Goal: Information Seeking & Learning: Learn about a topic

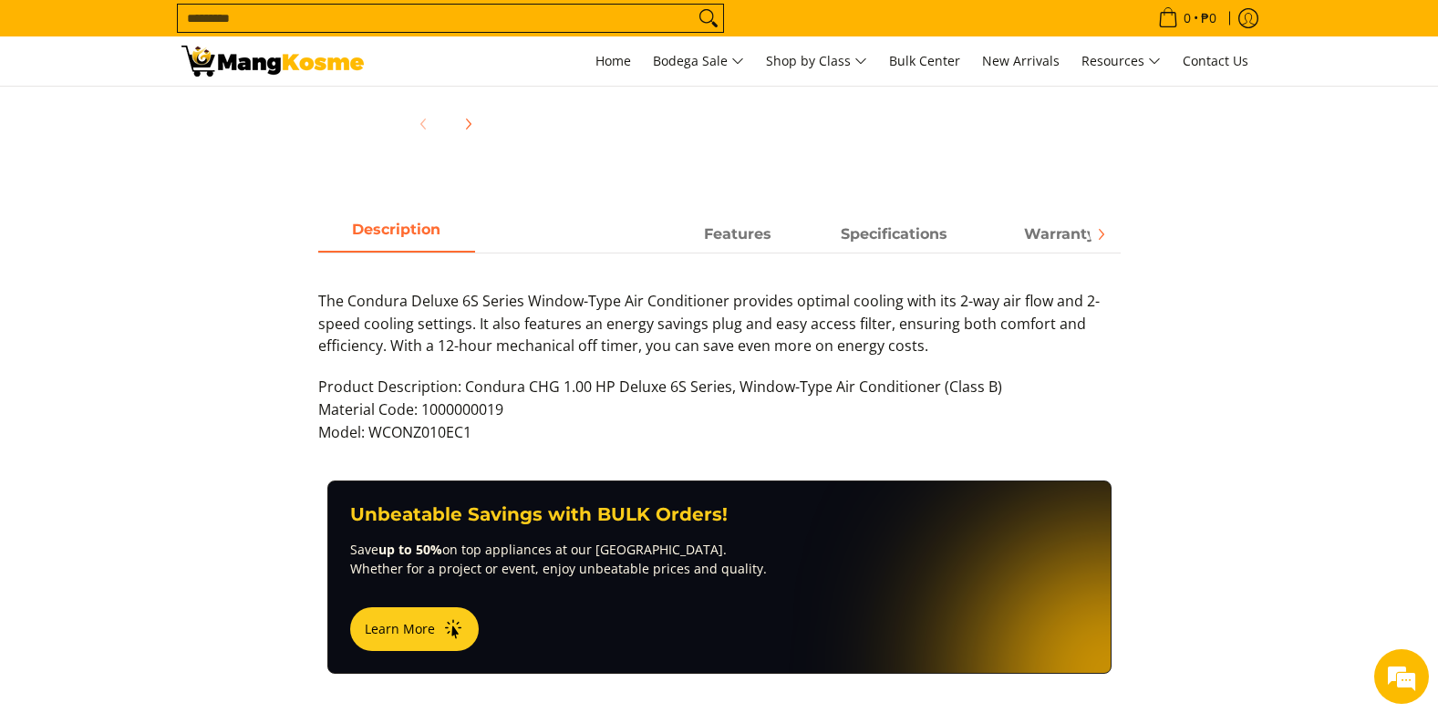
scroll to position [821, 0]
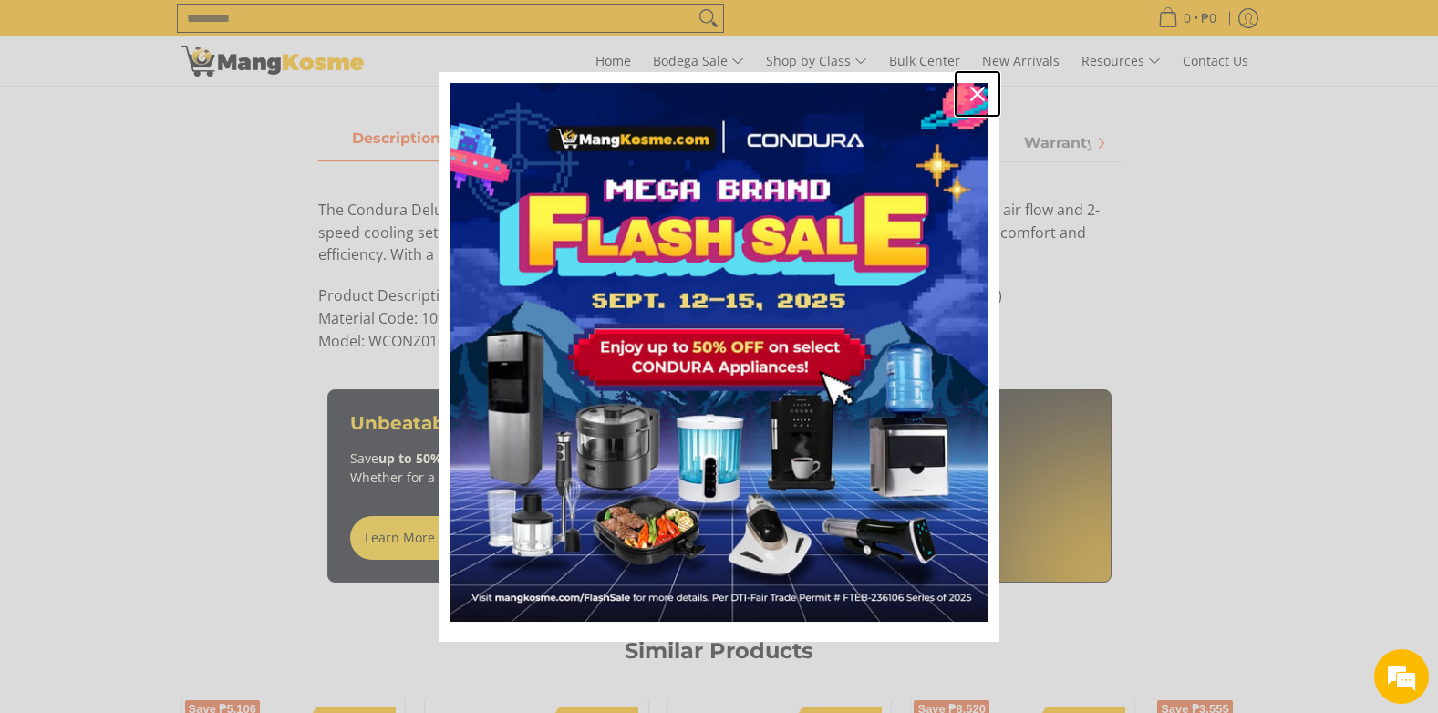
click at [963, 91] on div "Close" at bounding box center [977, 93] width 29 height 29
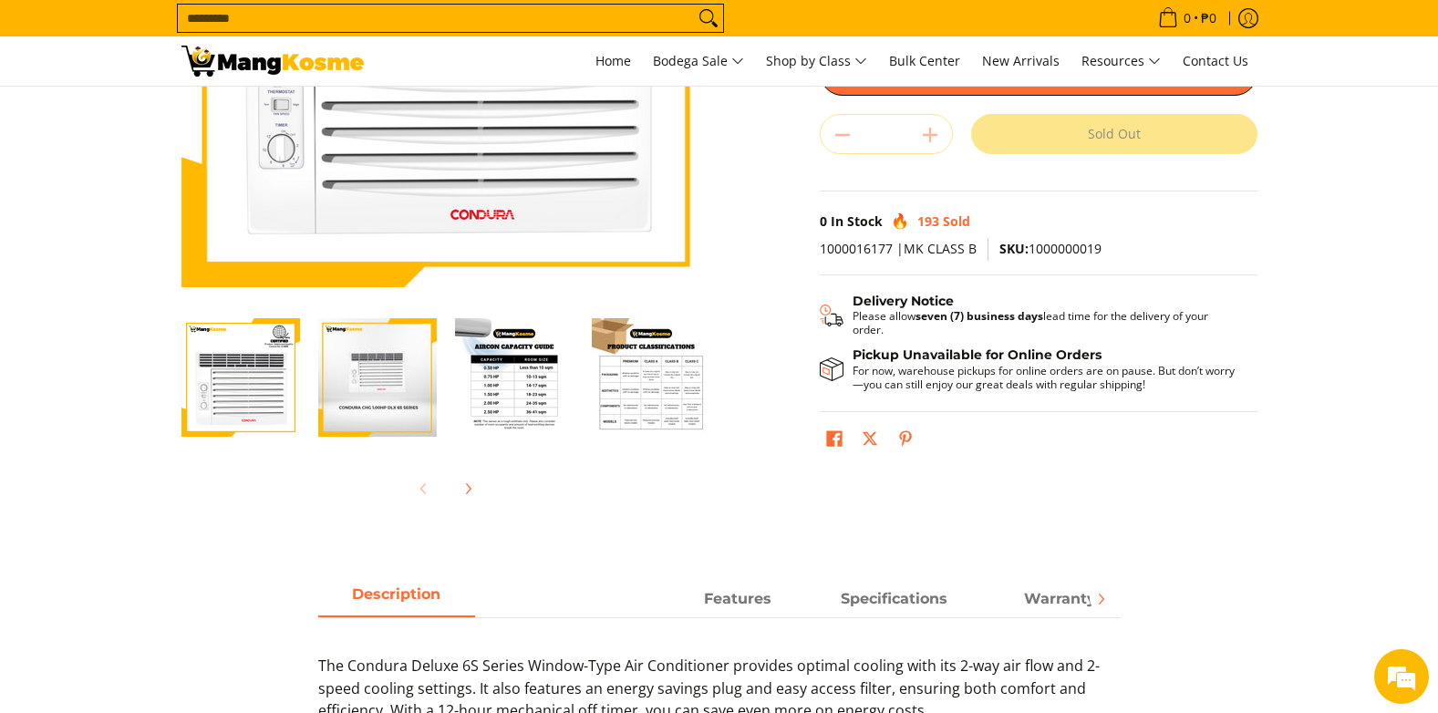
scroll to position [638, 0]
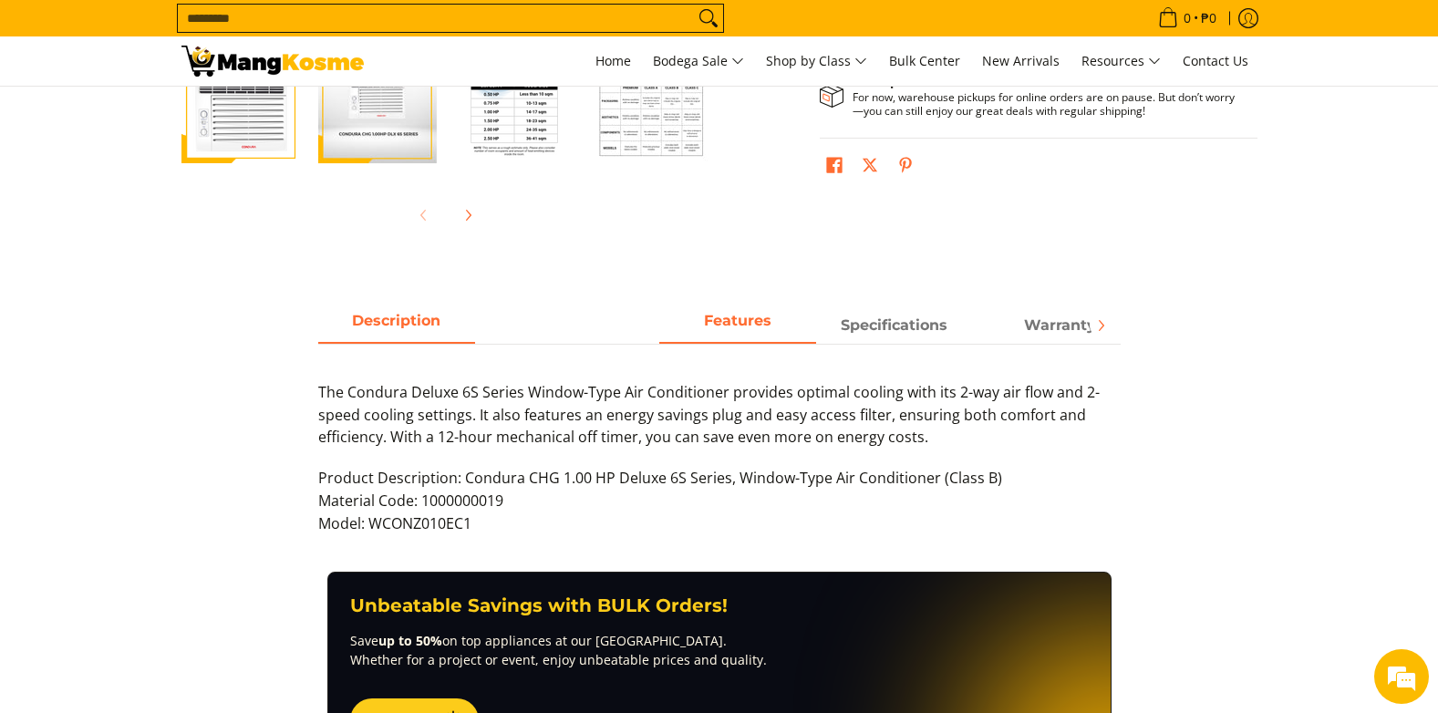
click at [745, 320] on span "Features" at bounding box center [737, 325] width 157 height 33
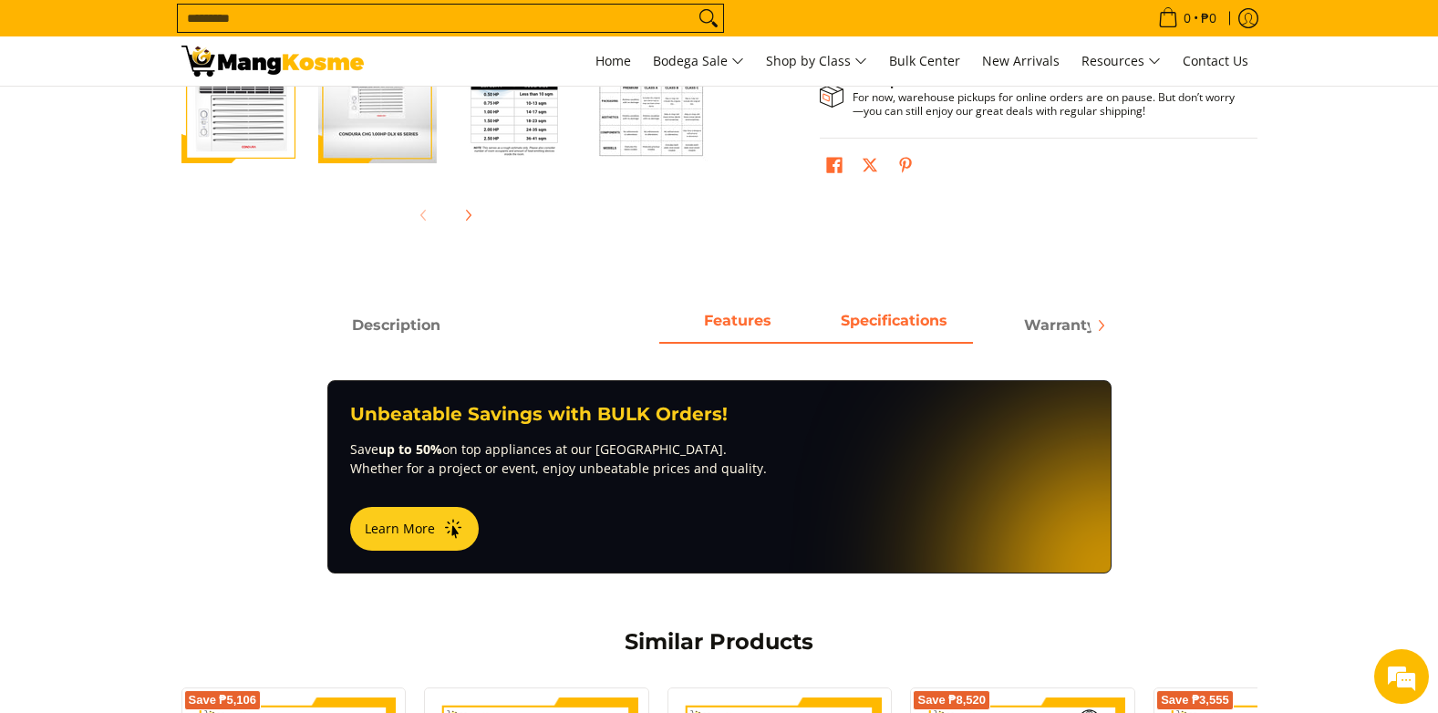
click at [884, 317] on strong "Specifications" at bounding box center [894, 320] width 107 height 17
click at [758, 327] on span "Features" at bounding box center [737, 325] width 157 height 33
click at [871, 316] on strong "Specifications" at bounding box center [894, 320] width 107 height 17
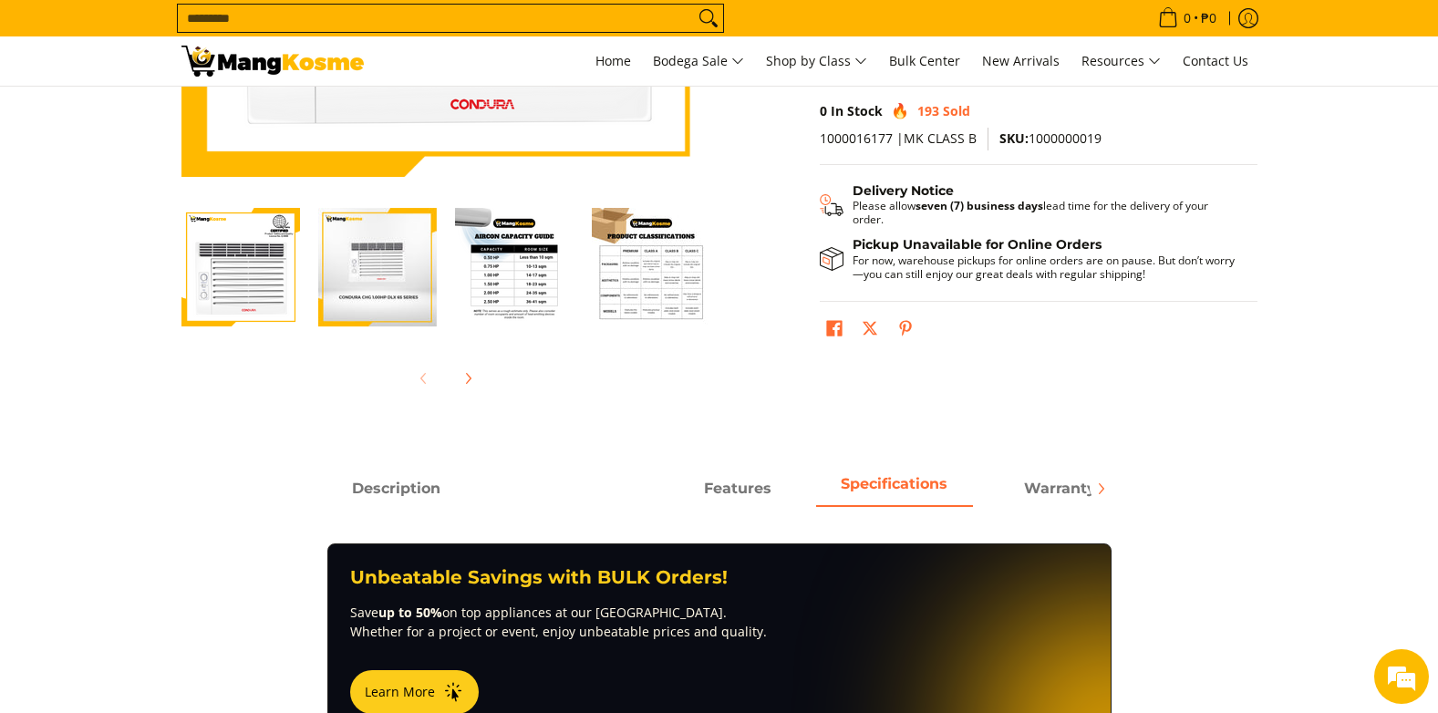
scroll to position [456, 0]
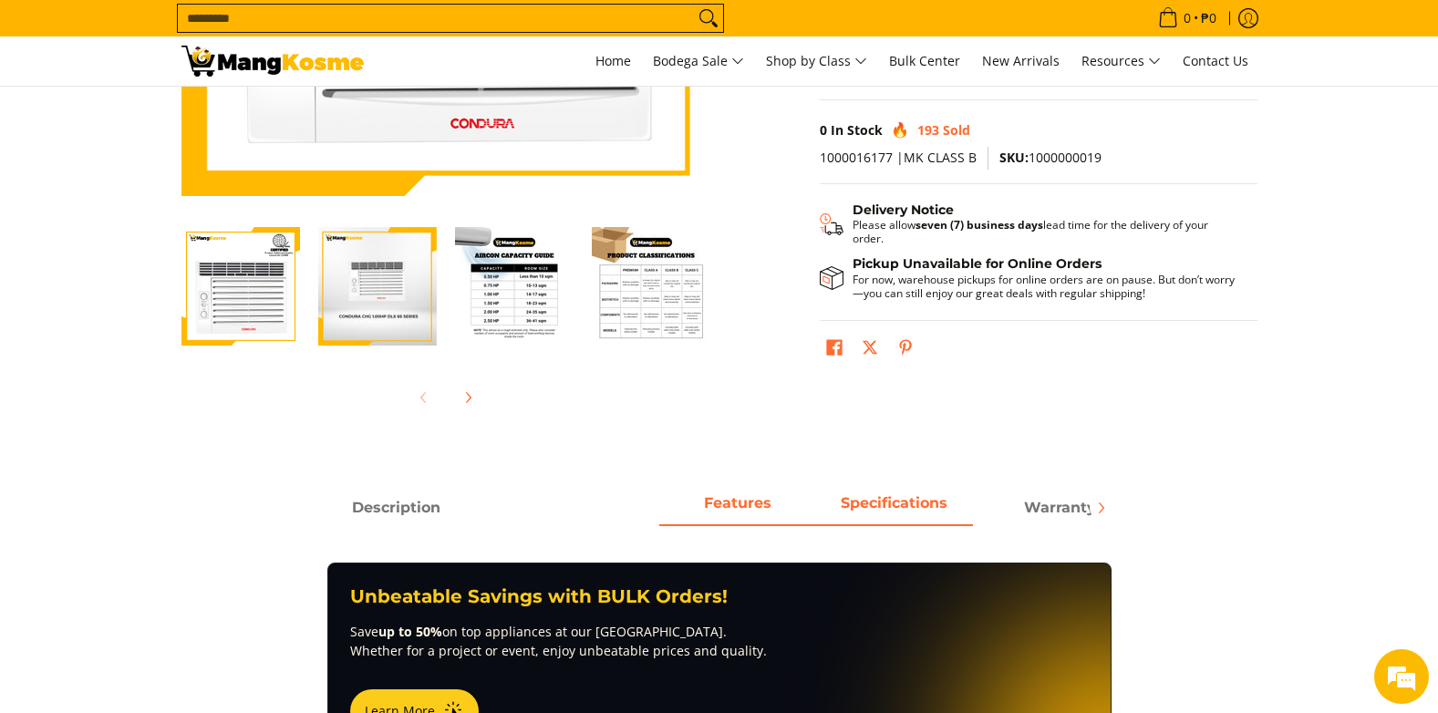
click at [724, 494] on span "Features" at bounding box center [737, 508] width 157 height 33
click at [408, 509] on span "Description" at bounding box center [395, 508] width 157 height 33
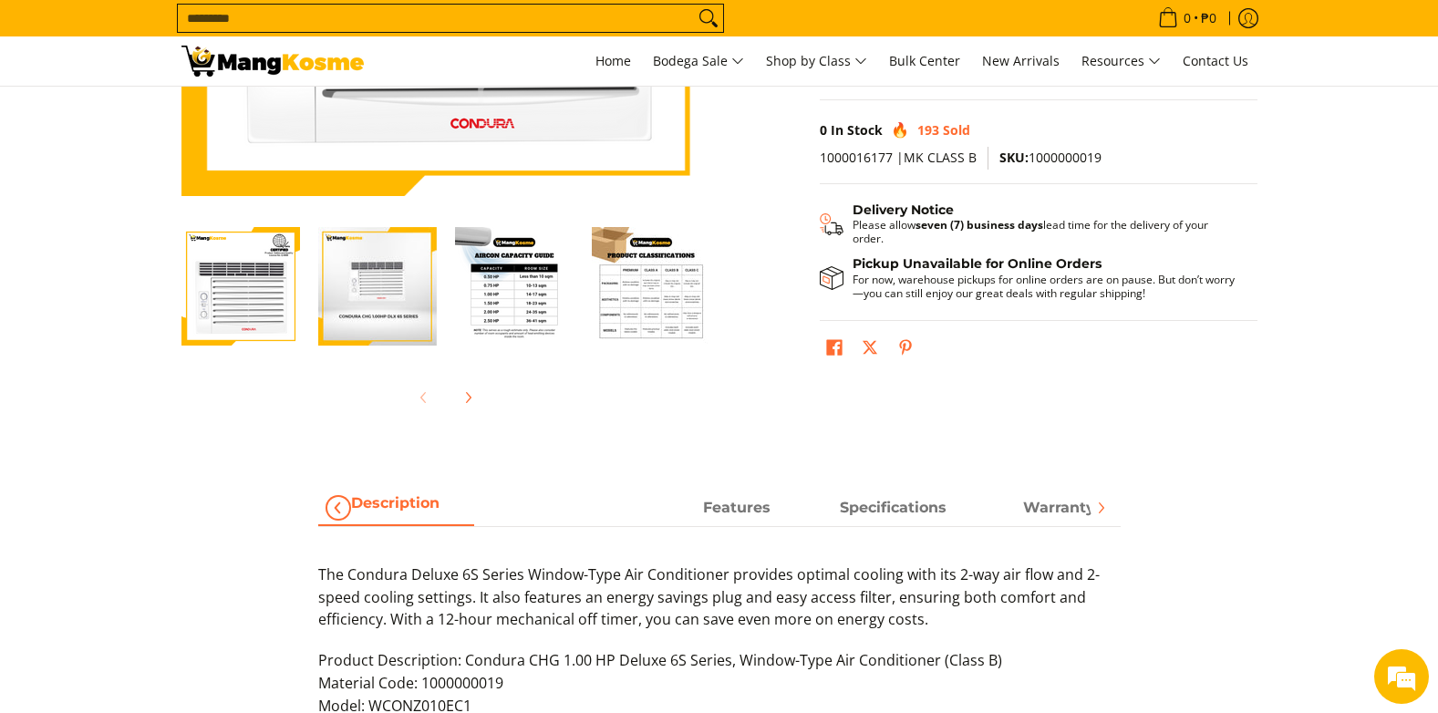
click at [331, 500] on span "Previous" at bounding box center [338, 508] width 22 height 22
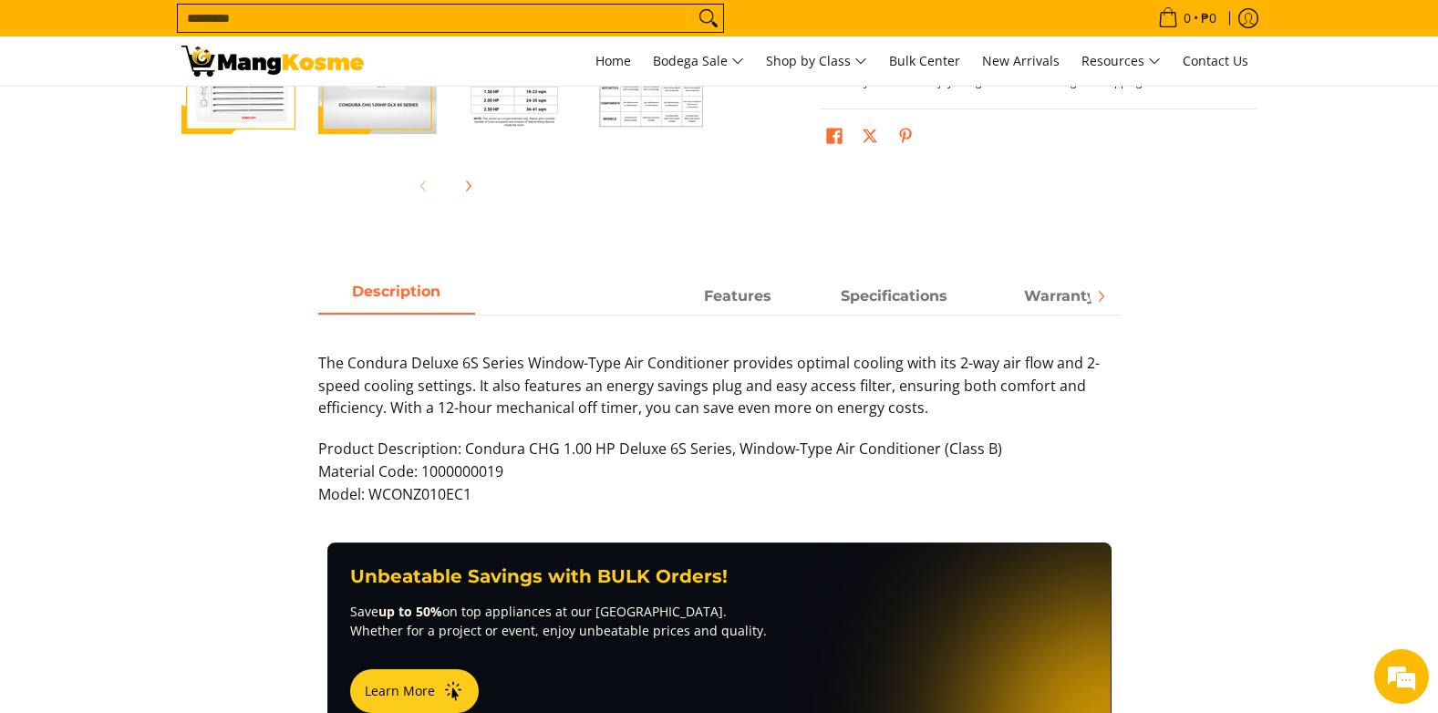
scroll to position [730, 0]
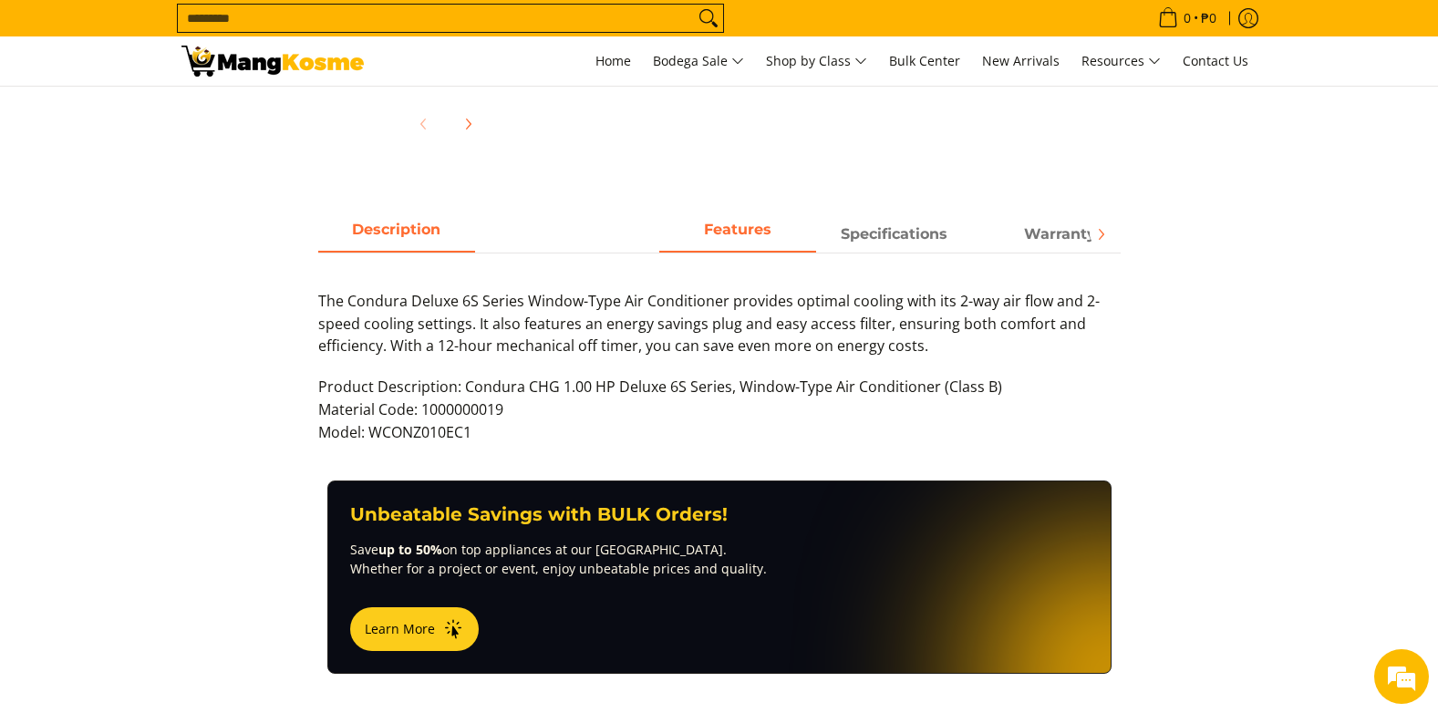
click at [730, 229] on span "Features" at bounding box center [737, 234] width 157 height 33
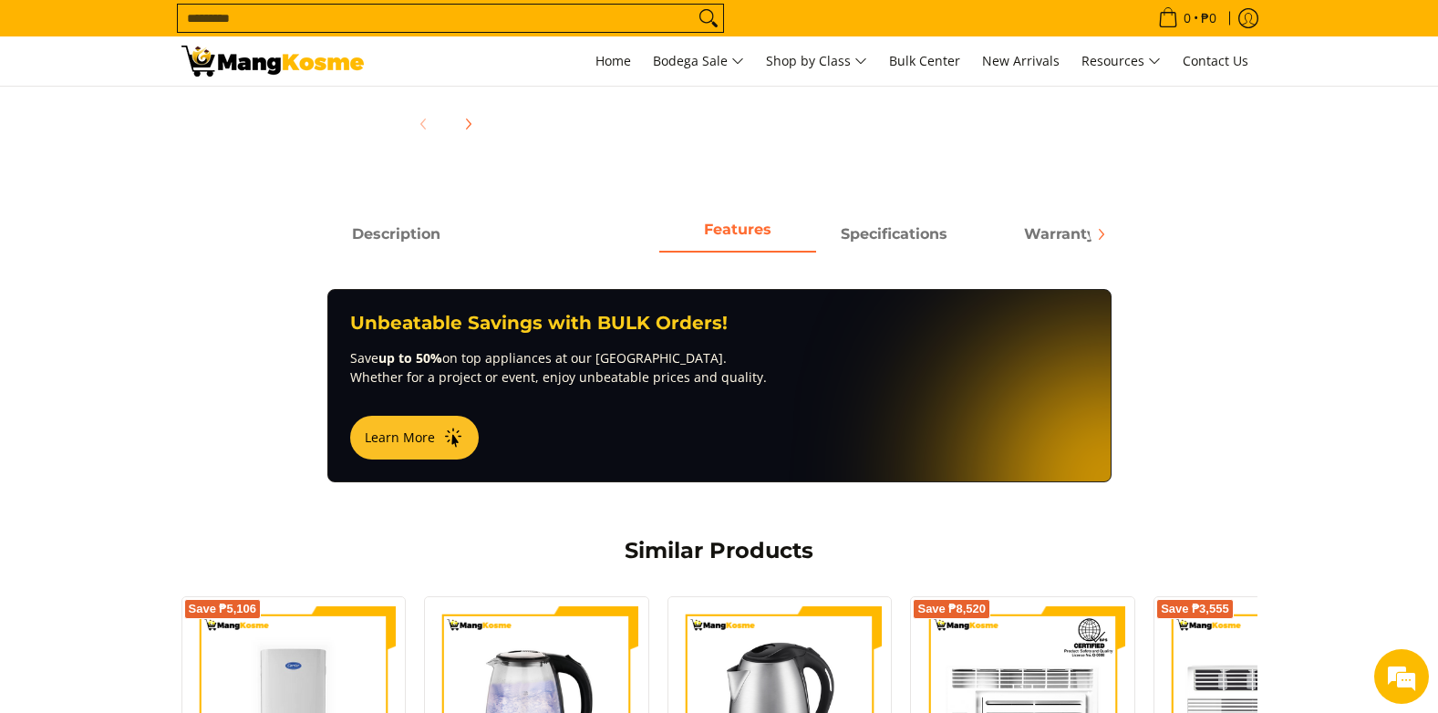
click at [410, 421] on button "Learn More" at bounding box center [414, 438] width 129 height 44
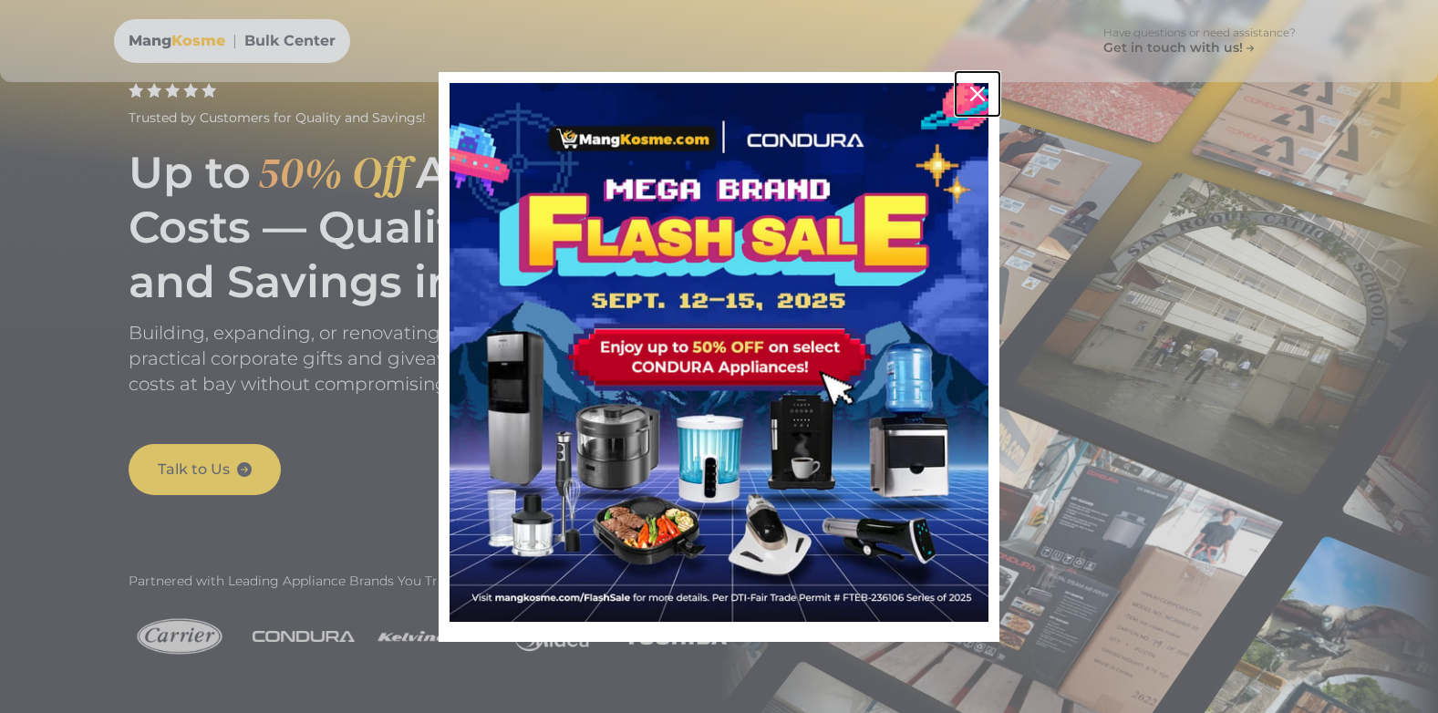
click at [974, 92] on icon "close icon" at bounding box center [977, 94] width 15 height 15
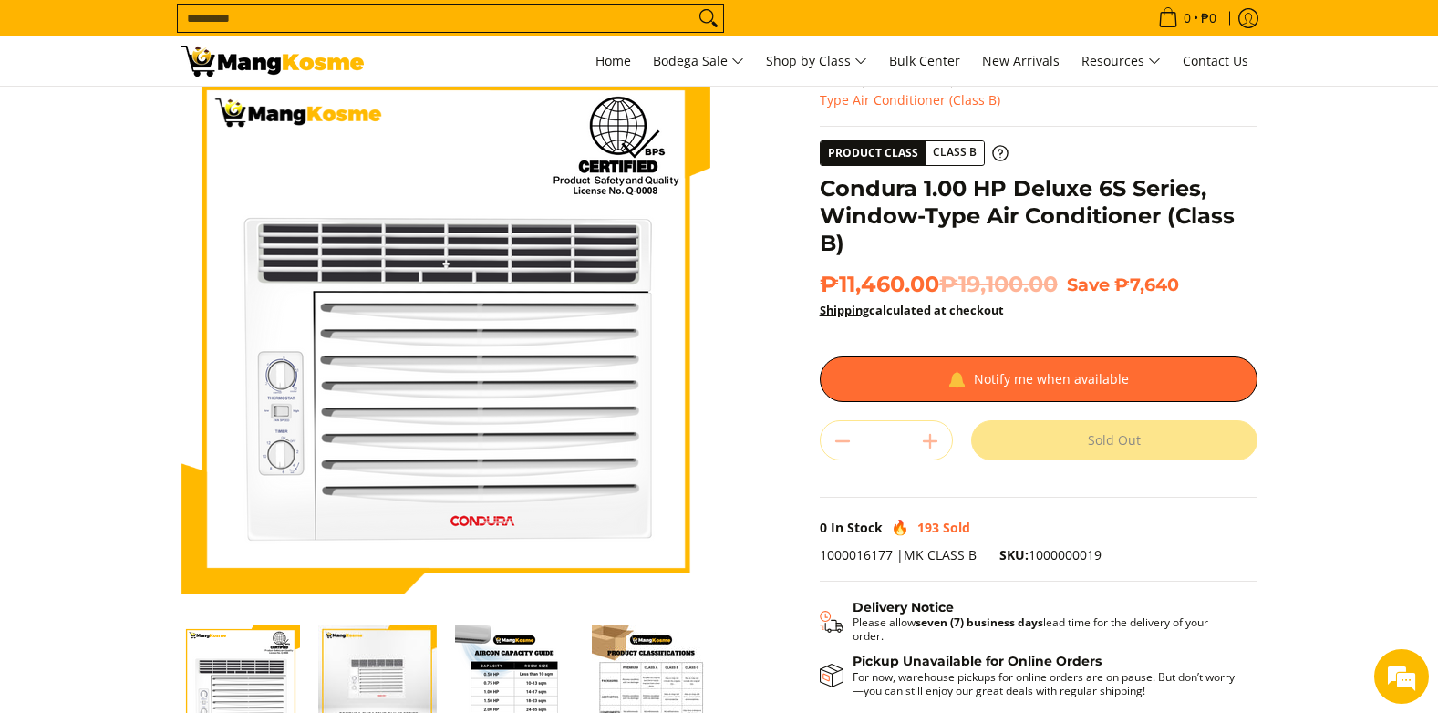
scroll to position [91, 0]
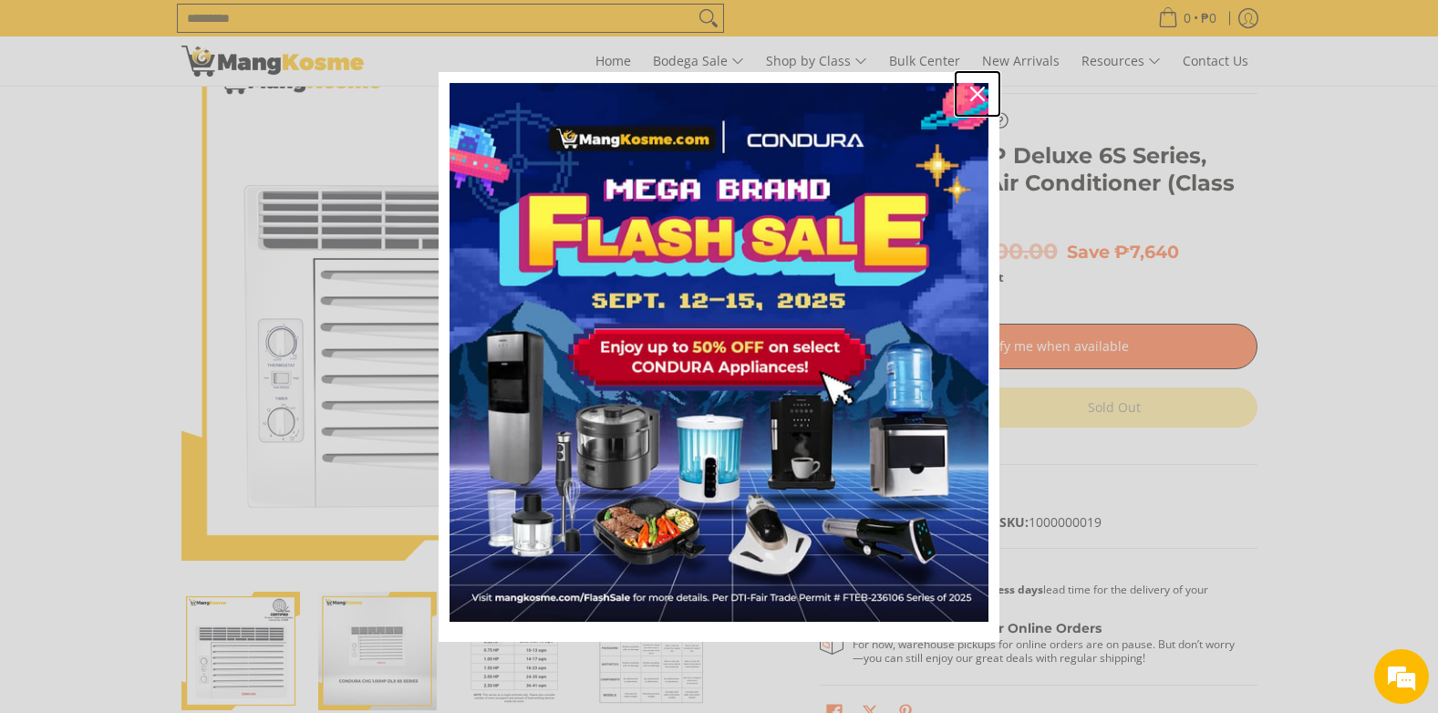
click at [976, 98] on icon "close icon" at bounding box center [977, 94] width 15 height 15
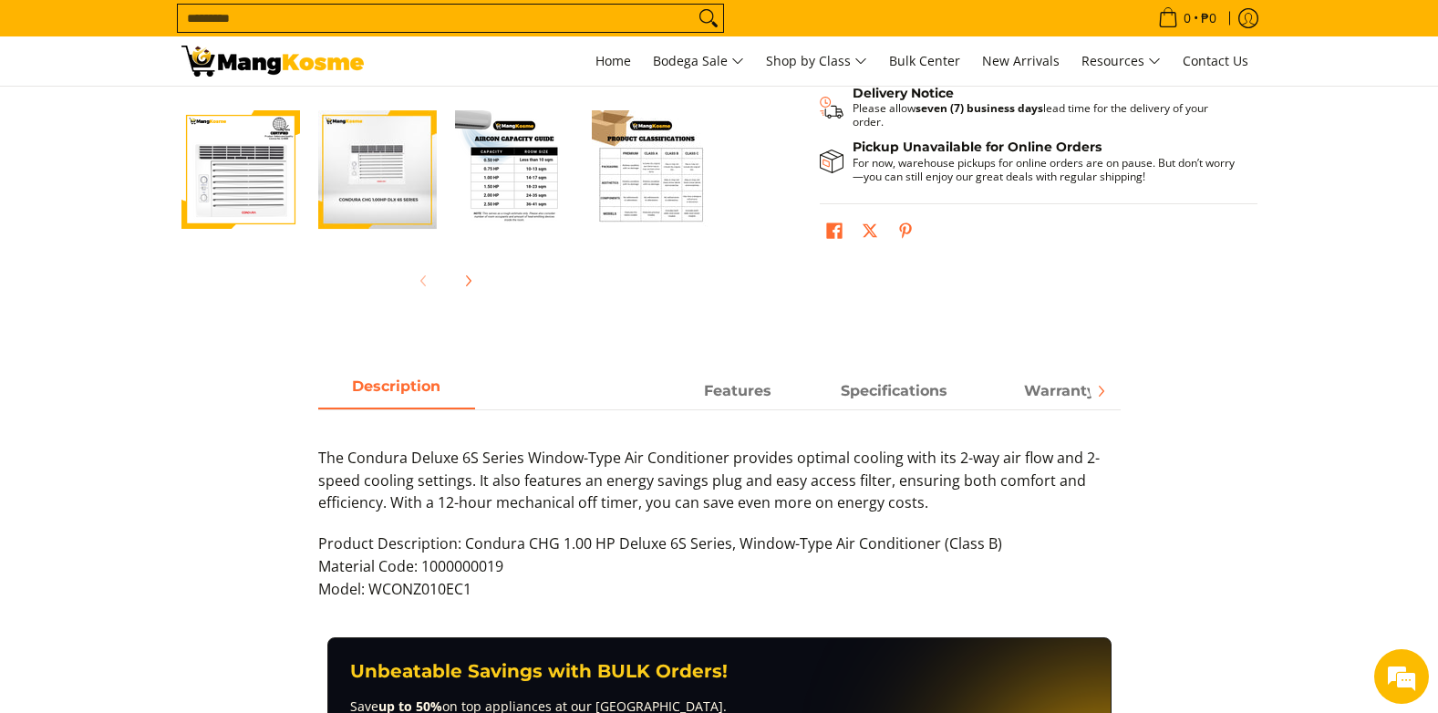
scroll to position [638, 0]
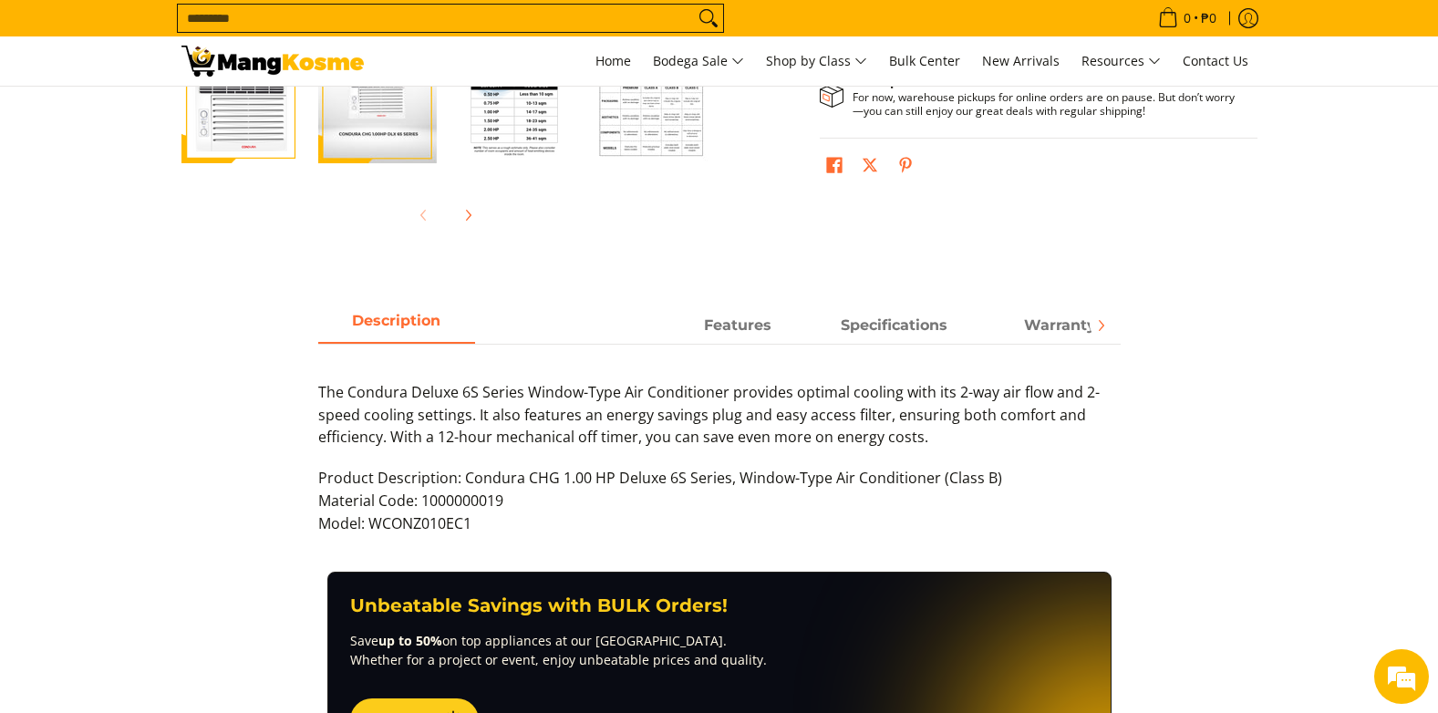
click at [321, 476] on div "The Condura Deluxe 6S Series Window-Type Air Conditioner provides optimal cooli…" at bounding box center [719, 435] width 803 height 109
click at [320, 478] on div "The Condura Deluxe 6S Series Window-Type Air Conditioner provides optimal cooli…" at bounding box center [719, 435] width 803 height 109
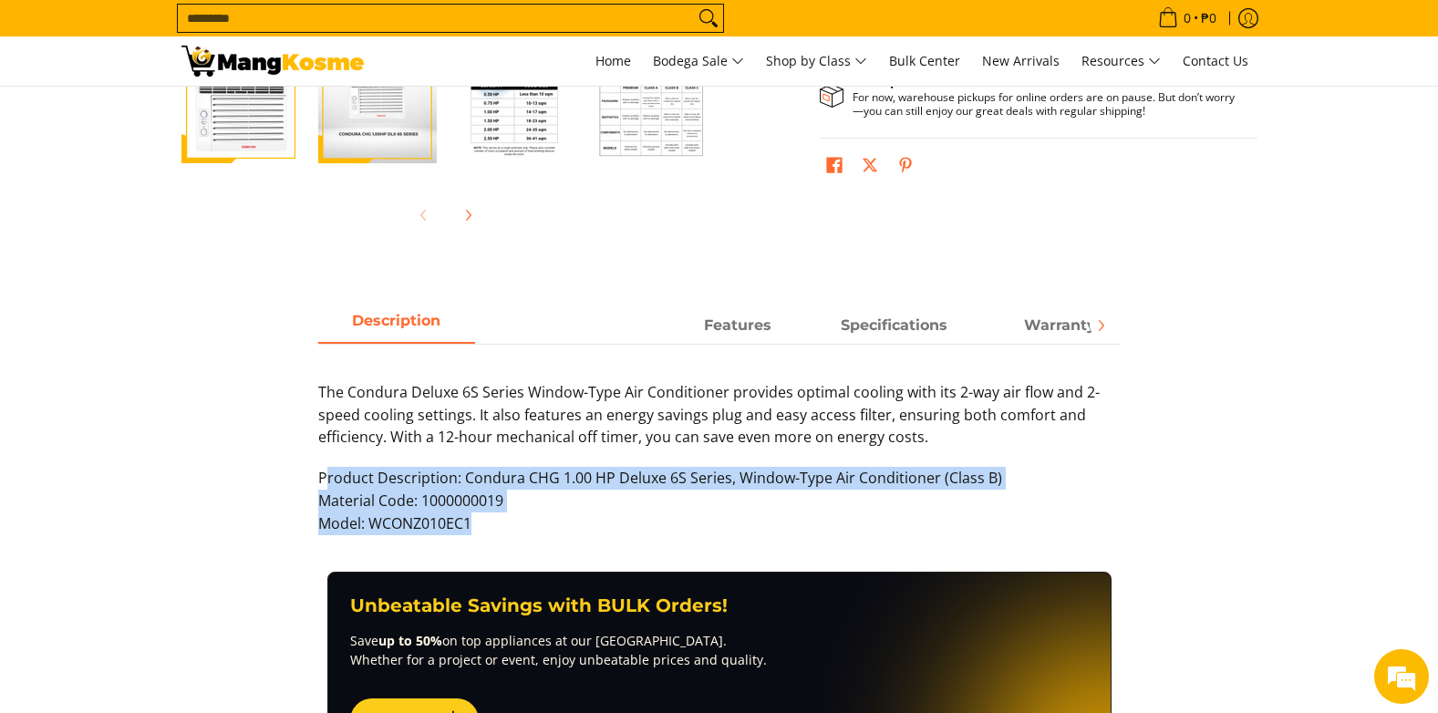
drag, startPoint x: 320, startPoint y: 478, endPoint x: 487, endPoint y: 524, distance: 173.0
click at [487, 524] on div "The Condura Deluxe 6S Series Window-Type Air Conditioner provides optimal cooli…" at bounding box center [719, 458] width 803 height 154
click at [367, 503] on div "Material Code: 1000000019" at bounding box center [719, 501] width 803 height 23
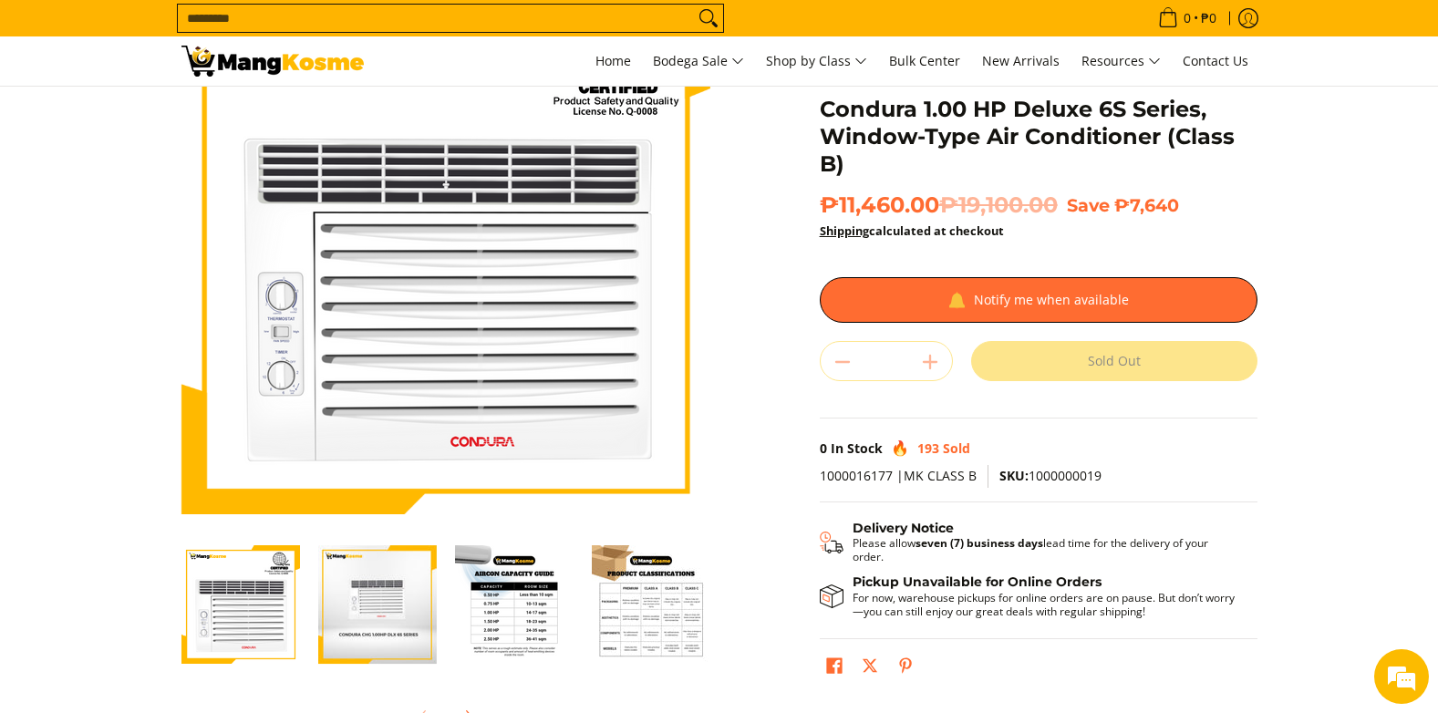
scroll to position [0, 0]
